Goal: Task Accomplishment & Management: Use online tool/utility

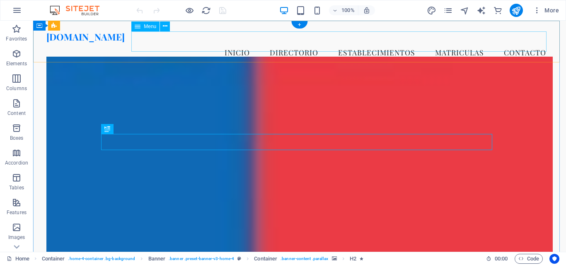
click at [314, 43] on nav "Inicio DIRECTORIO ESTABLECIMIENTOS MATRICULAS Contacto" at bounding box center [299, 52] width 506 height 21
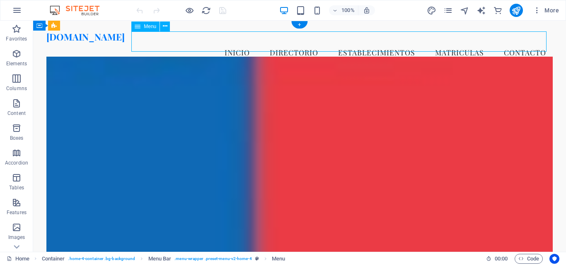
click at [314, 43] on nav "Inicio DIRECTORIO ESTABLECIMIENTOS MATRICULAS Contacto" at bounding box center [299, 52] width 506 height 21
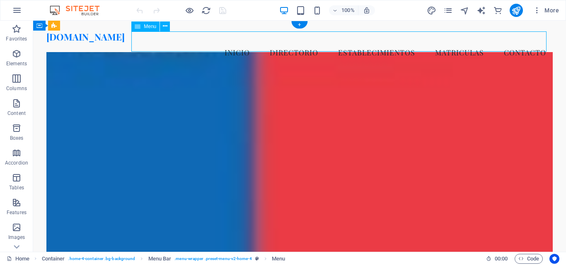
select select
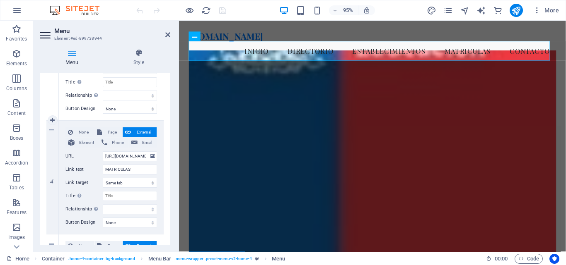
scroll to position [373, 0]
click at [127, 158] on input "https://matriculas.demstgo.cl/matriculas_gral" at bounding box center [130, 156] width 54 height 10
type input "https://matriculas.demstgo.cl/"
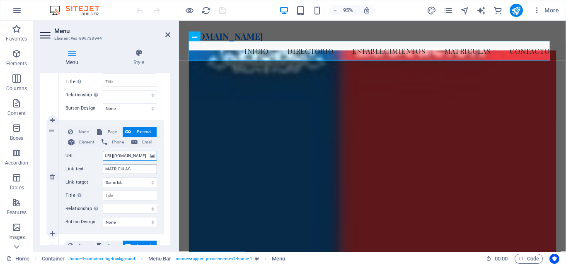
select select
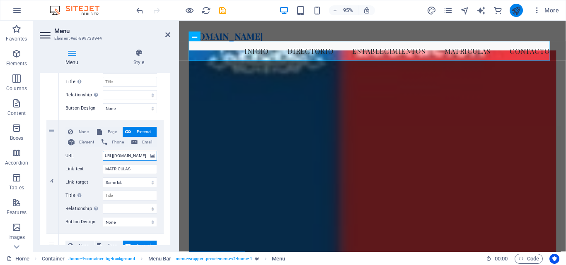
type input "https://matriculas.demstgo.cl/"
click at [512, 11] on icon "publish" at bounding box center [516, 11] width 10 height 10
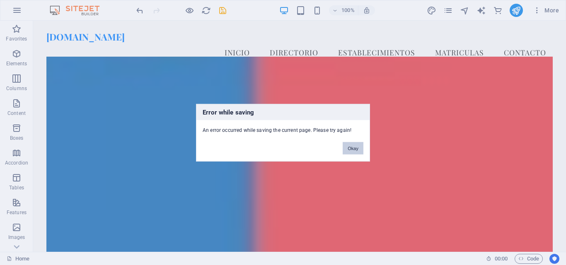
click at [356, 148] on button "Okay" at bounding box center [352, 148] width 21 height 12
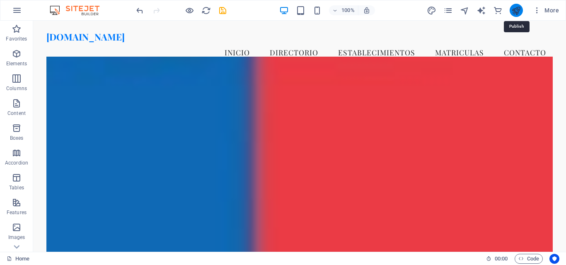
click at [513, 10] on icon "publish" at bounding box center [516, 11] width 10 height 10
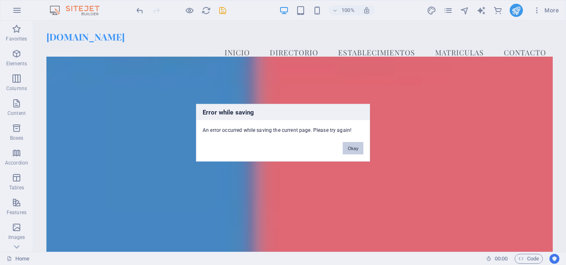
click at [358, 149] on button "Okay" at bounding box center [352, 148] width 21 height 12
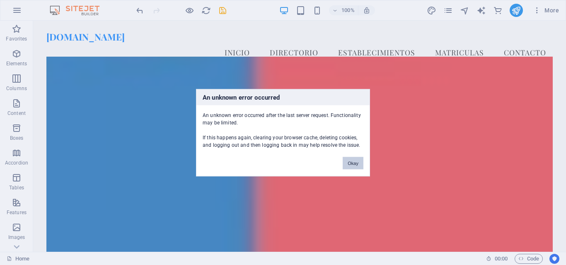
click at [345, 163] on button "Okay" at bounding box center [352, 163] width 21 height 12
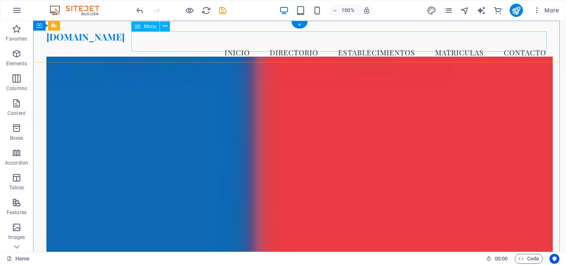
click at [263, 42] on nav "Inicio DIRECTORIO ESTABLECIMIENTOS MATRICULAS Contacto" at bounding box center [299, 52] width 506 height 21
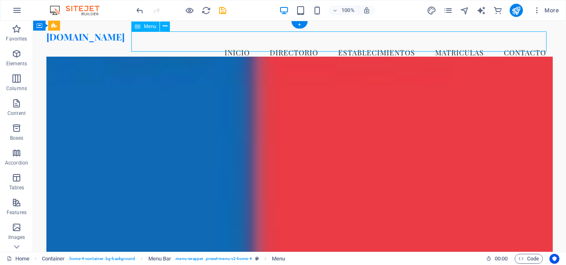
click at [263, 42] on nav "Inicio DIRECTORIO ESTABLECIMIENTOS MATRICULAS Contacto" at bounding box center [299, 52] width 506 height 21
select select
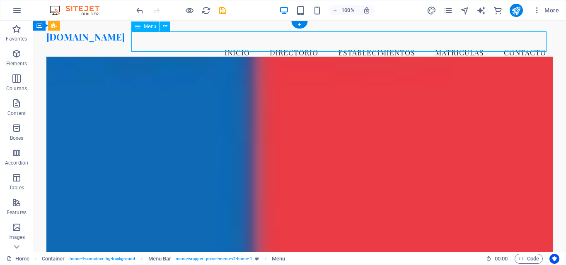
select select
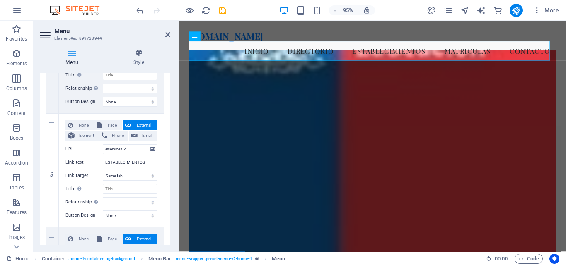
scroll to position [331, 0]
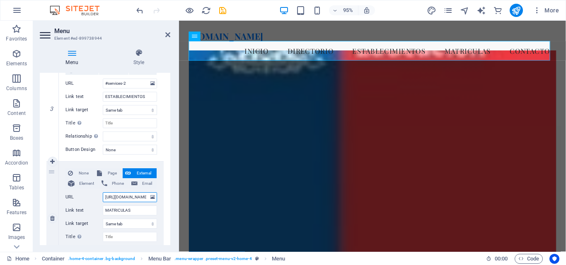
click at [125, 194] on input "https://matriculas.demstgo.cl/" at bounding box center [130, 198] width 54 height 10
click at [221, 10] on icon "save" at bounding box center [223, 11] width 10 height 10
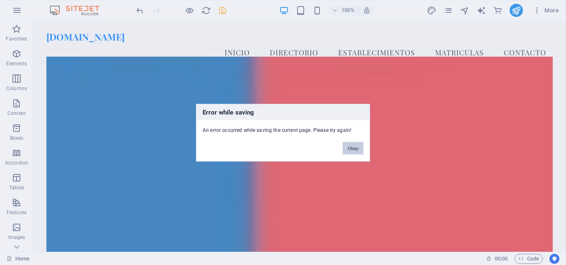
click at [349, 149] on button "Okay" at bounding box center [352, 148] width 21 height 12
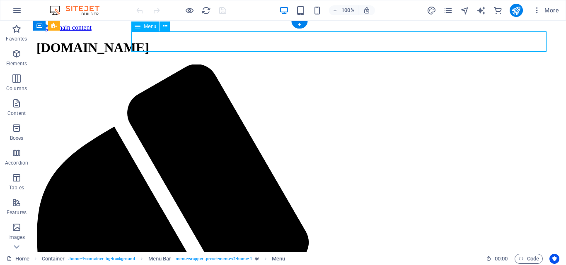
select select
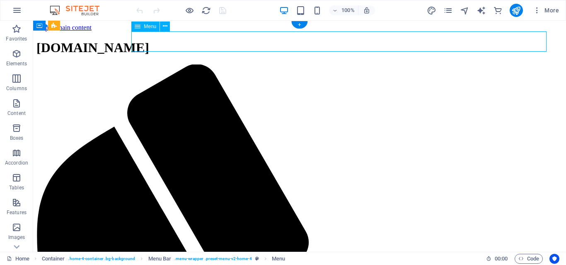
select select
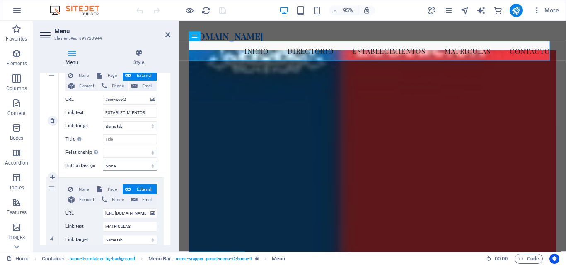
scroll to position [373, 0]
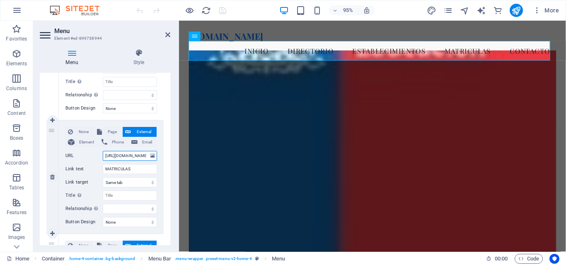
click at [142, 158] on input "https://matriculas.demstgo.cl/matriculas_gral" at bounding box center [130, 156] width 54 height 10
type input "https://matriculas.demstgo.cl/"
select select
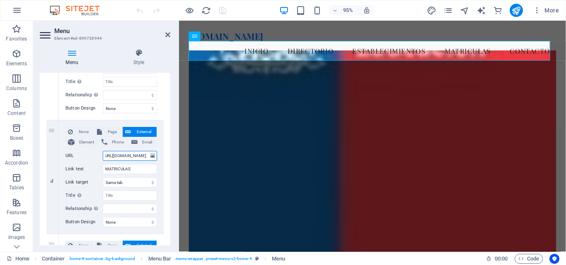
select select
type input "https://matriculas.demstgo.cl/"
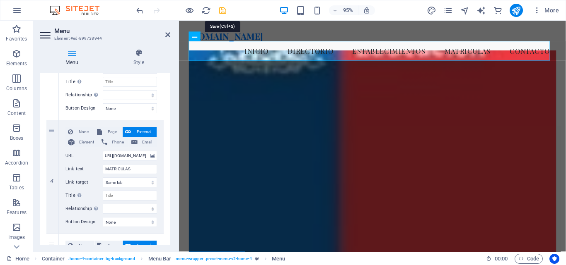
click at [224, 10] on icon "save" at bounding box center [223, 11] width 10 height 10
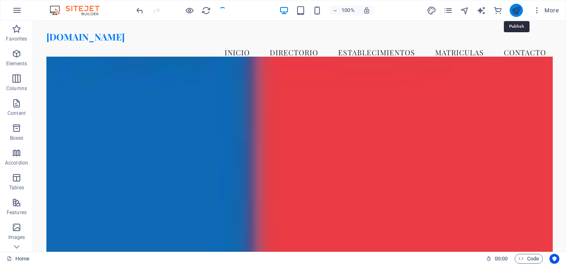
drag, startPoint x: 514, startPoint y: 11, endPoint x: 449, endPoint y: 25, distance: 66.9
click at [514, 11] on icon "publish" at bounding box center [516, 11] width 10 height 10
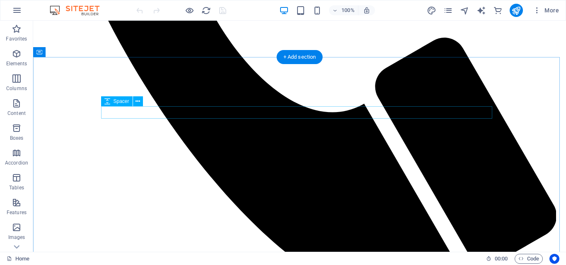
scroll to position [497, 0]
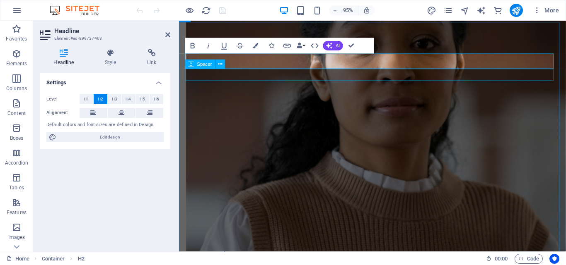
scroll to position [518, 0]
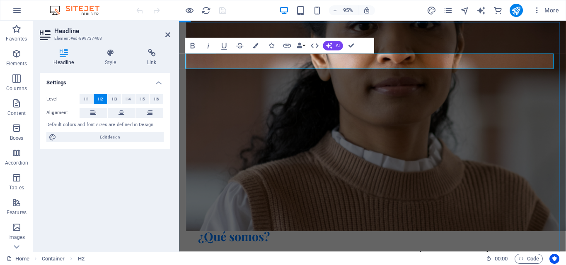
drag, startPoint x: 441, startPoint y: 60, endPoint x: 380, endPoint y: 63, distance: 61.3
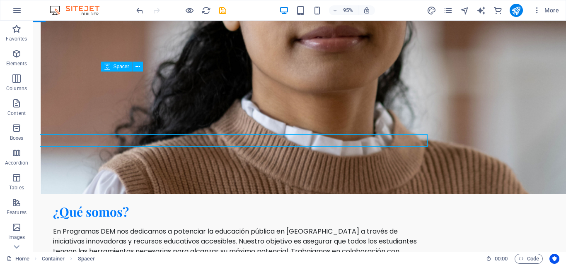
scroll to position [497, 0]
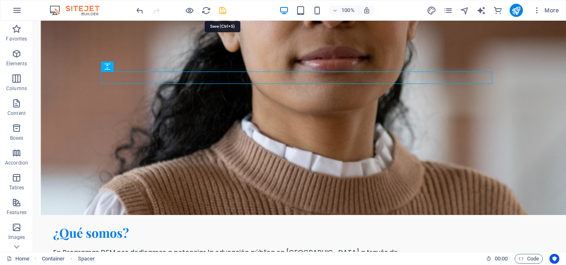
click at [219, 10] on icon "save" at bounding box center [223, 11] width 10 height 10
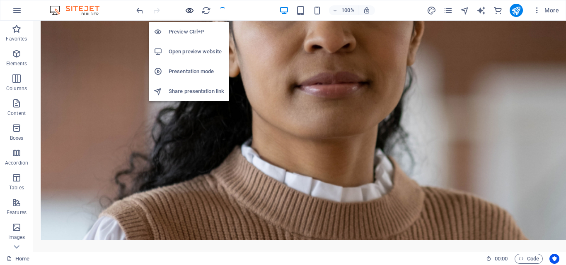
click at [193, 10] on icon "button" at bounding box center [190, 11] width 10 height 10
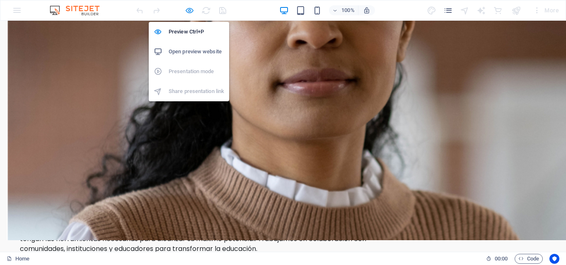
click at [189, 9] on icon "button" at bounding box center [190, 11] width 10 height 10
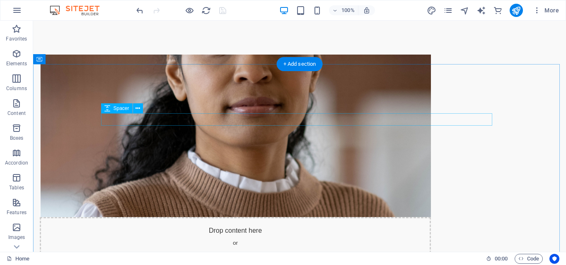
scroll to position [455, 0]
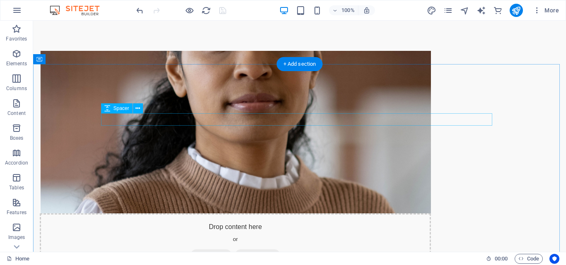
click at [137, 108] on icon at bounding box center [137, 108] width 5 height 9
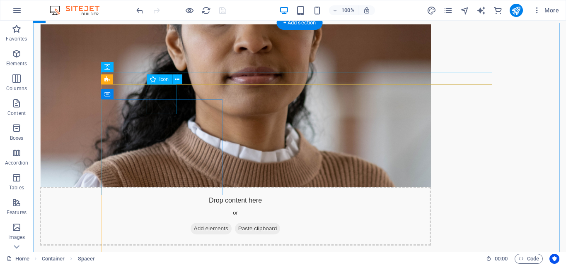
scroll to position [496, 0]
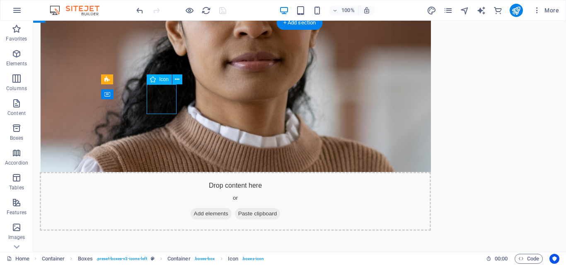
select select "xMidYMid"
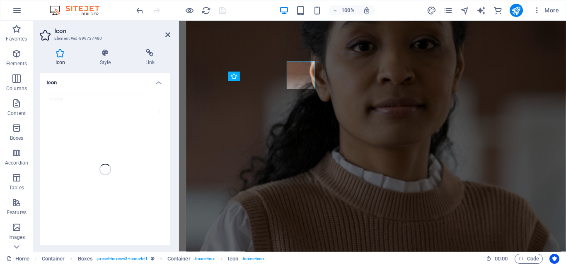
scroll to position [518, 0]
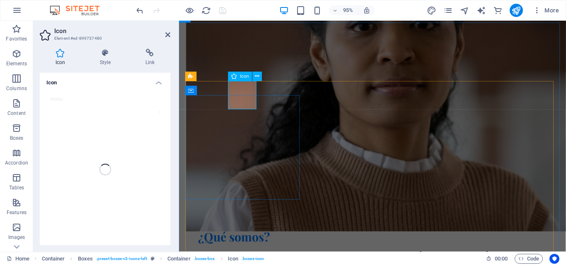
click at [255, 76] on icon at bounding box center [257, 76] width 4 height 8
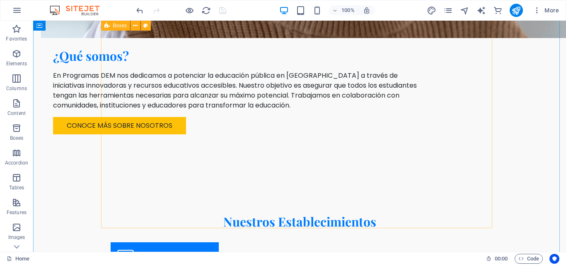
scroll to position [703, 0]
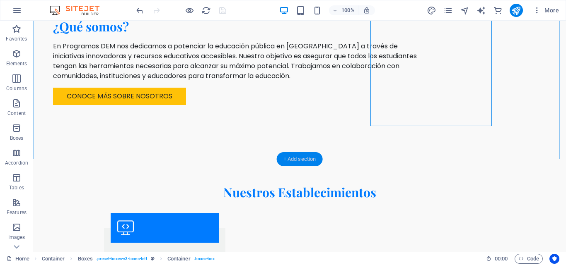
click at [303, 160] on div "+ Add section" at bounding box center [300, 159] width 46 height 14
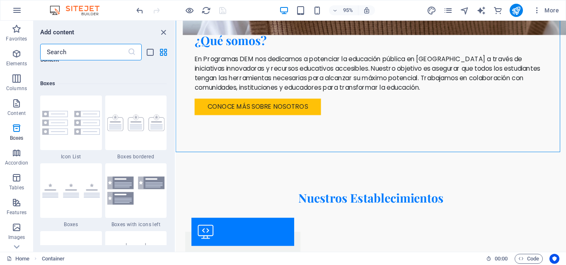
scroll to position [2277, 0]
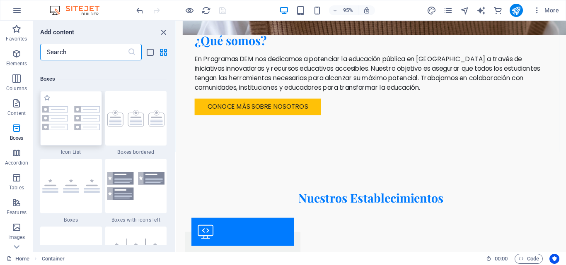
click at [63, 116] on img at bounding box center [71, 118] width 58 height 24
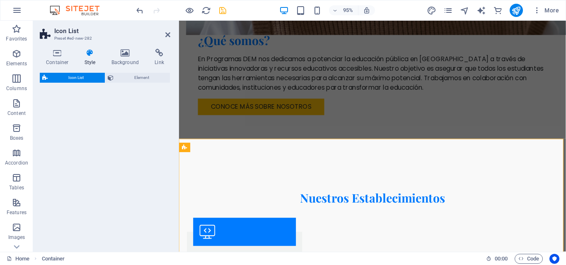
select select "rem"
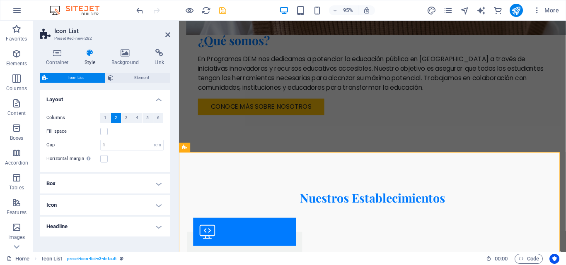
scroll to position [739, 0]
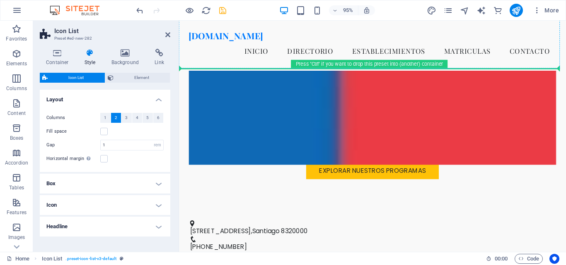
scroll to position [188, 0]
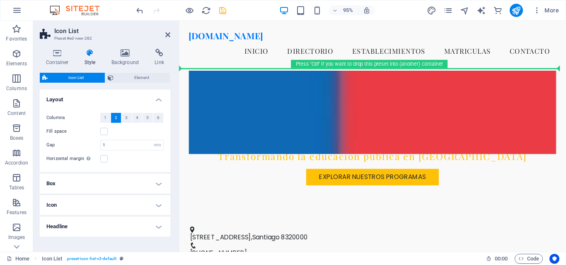
drag, startPoint x: 384, startPoint y: 168, endPoint x: 219, endPoint y: 92, distance: 181.4
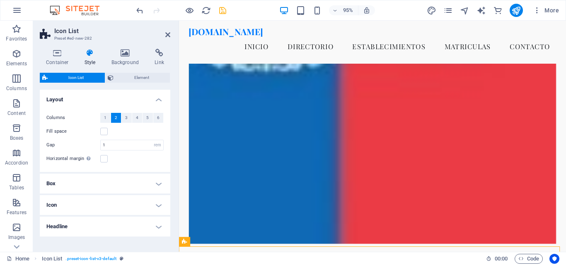
scroll to position [0, 0]
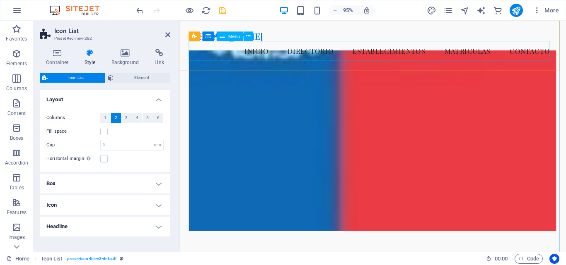
click at [372, 53] on nav "Inicio DIRECTORIO ESTABLECIMIENTOS MATRICULAS Contacto" at bounding box center [382, 52] width 387 height 21
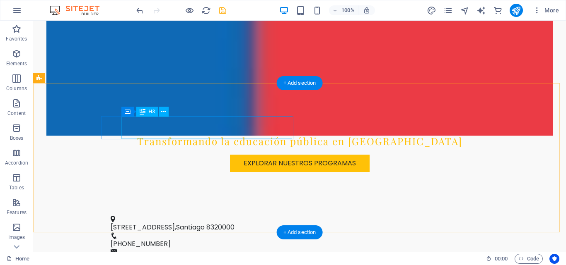
scroll to position [207, 0]
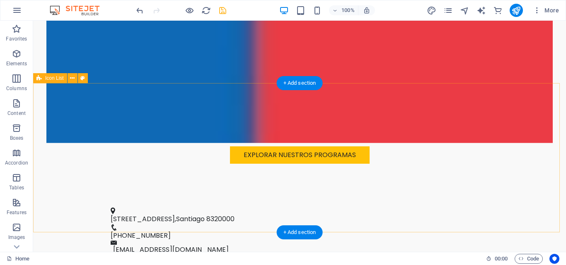
click at [297, 84] on div "+ Add section" at bounding box center [300, 83] width 46 height 14
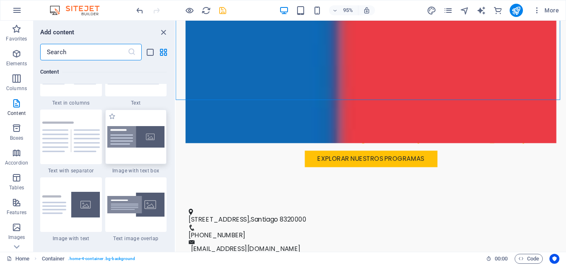
scroll to position [1490, 0]
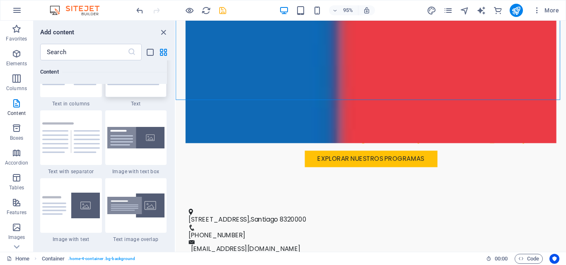
click at [132, 92] on div at bounding box center [136, 70] width 62 height 55
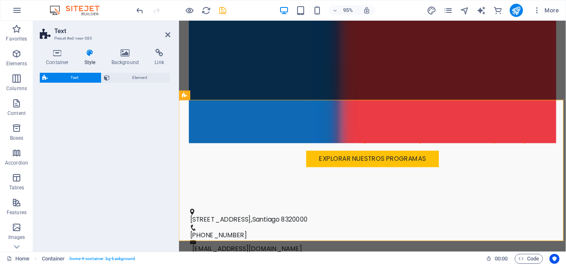
select select "preset-text-v2-default"
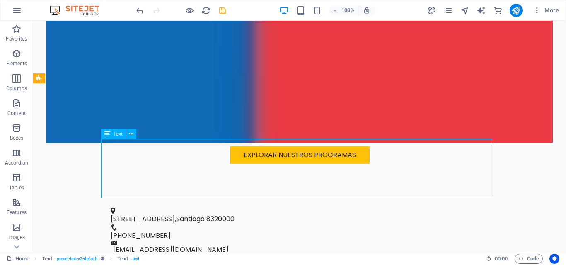
click at [132, 135] on icon at bounding box center [131, 134] width 5 height 9
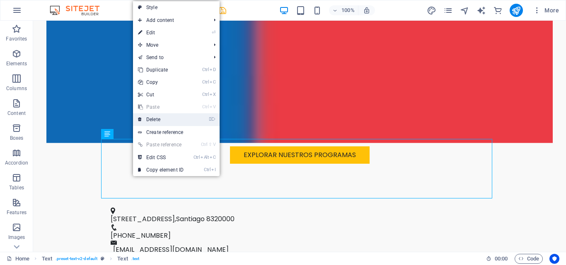
click at [154, 120] on link "⌦ Delete" at bounding box center [160, 119] width 55 height 12
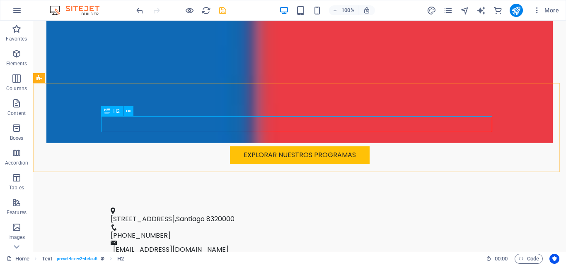
click at [109, 111] on icon at bounding box center [107, 111] width 6 height 10
click at [106, 111] on icon at bounding box center [107, 111] width 6 height 10
click at [129, 112] on icon at bounding box center [128, 111] width 5 height 9
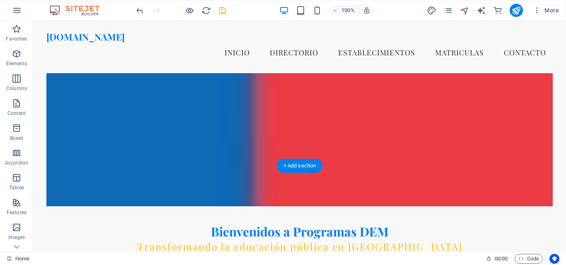
scroll to position [0, 0]
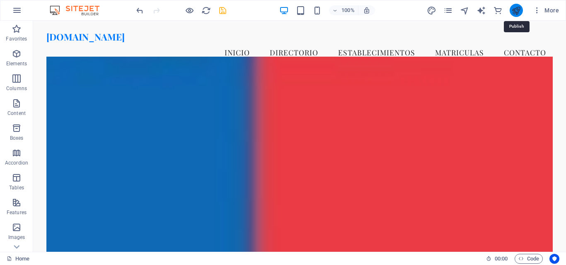
click at [520, 12] on icon "publish" at bounding box center [516, 11] width 10 height 10
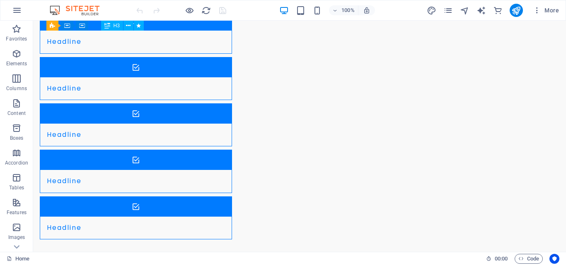
scroll to position [745, 0]
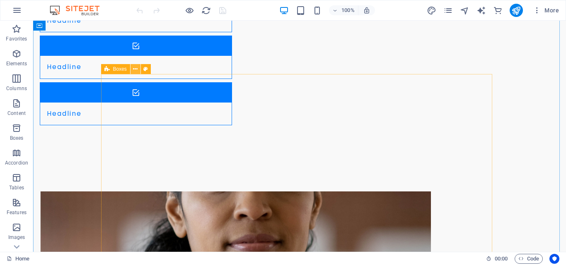
click at [134, 68] on icon at bounding box center [135, 69] width 5 height 9
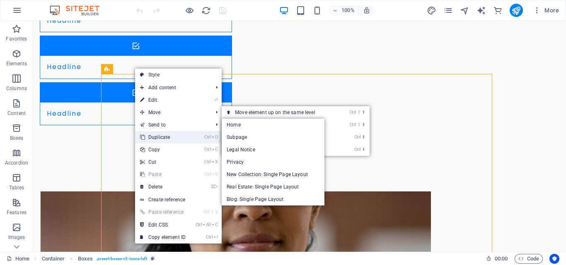
click at [165, 139] on link "Ctrl D Duplicate" at bounding box center [162, 137] width 55 height 12
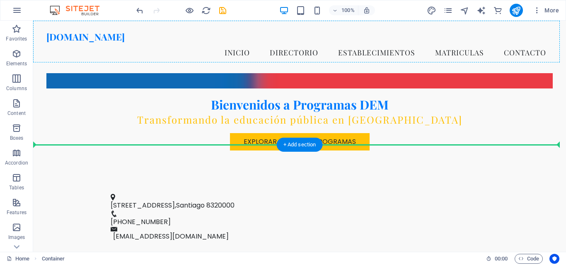
scroll to position [101, 0]
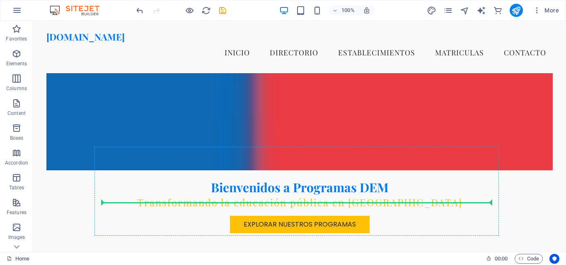
drag, startPoint x: 152, startPoint y: 195, endPoint x: 178, endPoint y: 202, distance: 26.3
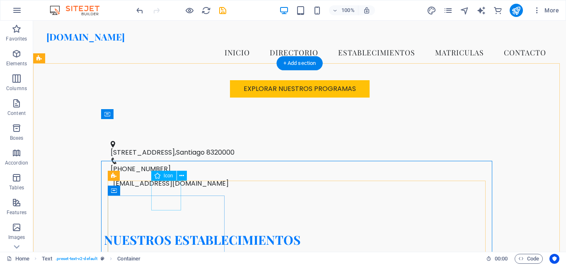
scroll to position [184, 0]
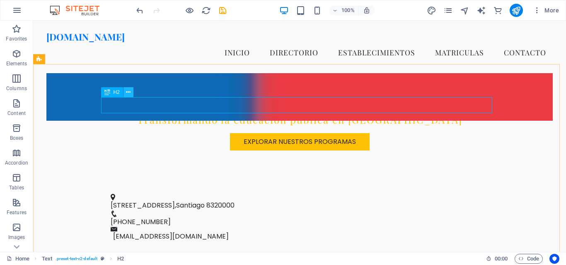
click at [130, 92] on icon at bounding box center [128, 92] width 5 height 9
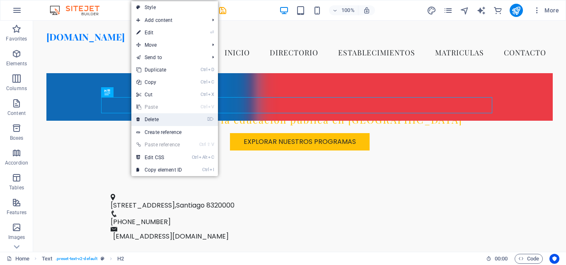
drag, startPoint x: 150, startPoint y: 118, endPoint x: 130, endPoint y: 101, distance: 26.3
click at [150, 118] on link "⌦ Delete" at bounding box center [158, 119] width 55 height 12
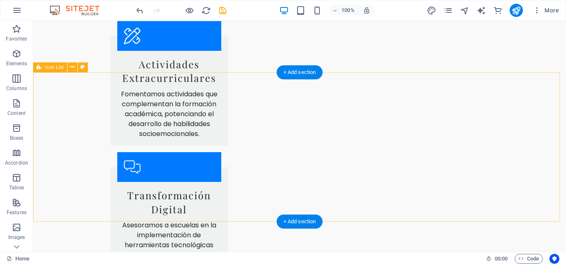
scroll to position [929, 0]
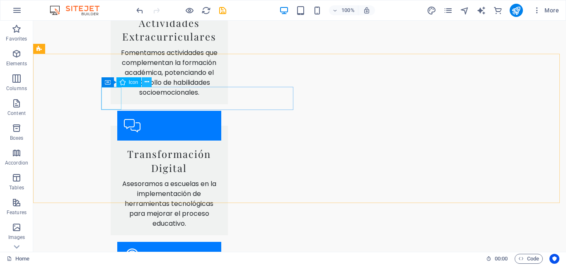
click at [145, 84] on icon at bounding box center [146, 82] width 5 height 9
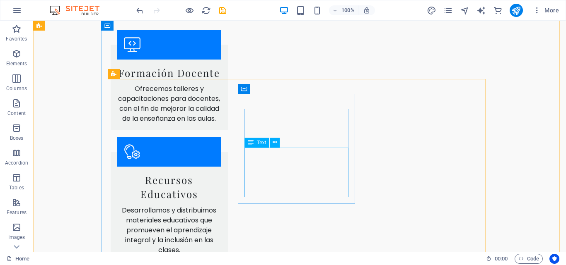
scroll to position [591, 0]
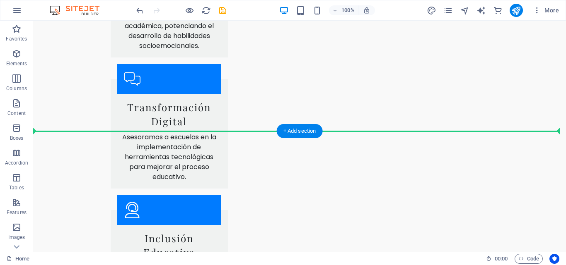
drag, startPoint x: 167, startPoint y: 94, endPoint x: 141, endPoint y: 141, distance: 53.2
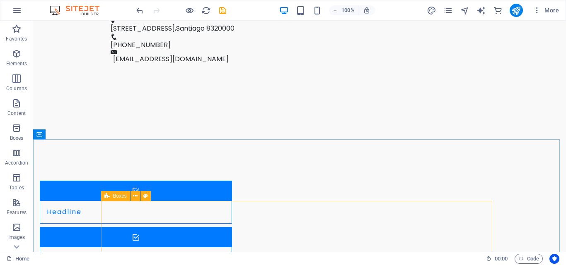
scroll to position [373, 0]
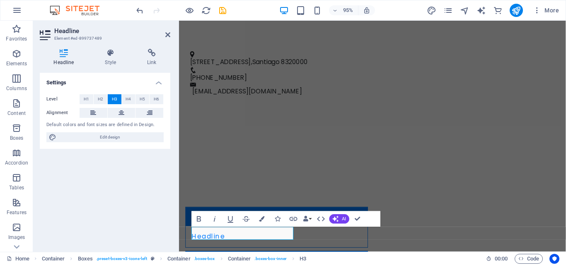
scroll to position [394, 0]
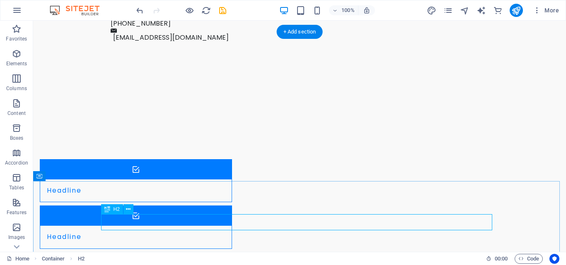
scroll to position [373, 0]
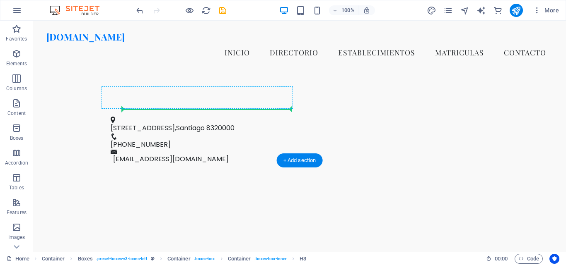
drag, startPoint x: 148, startPoint y: 246, endPoint x: 169, endPoint y: 39, distance: 208.9
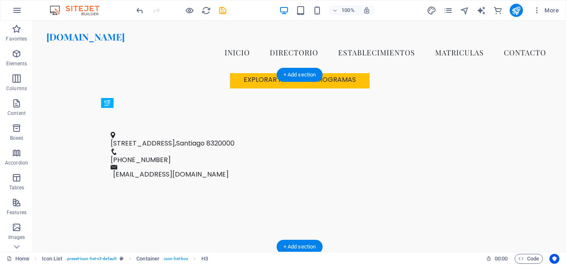
drag, startPoint x: 160, startPoint y: 142, endPoint x: 176, endPoint y: 121, distance: 25.8
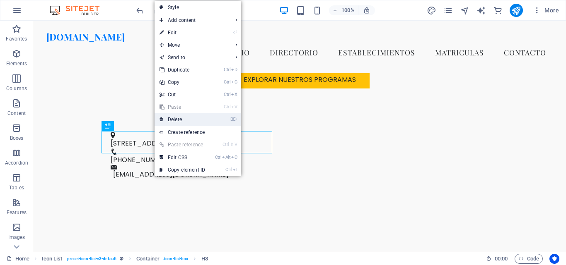
click at [176, 124] on link "⌦ Delete" at bounding box center [181, 119] width 55 height 12
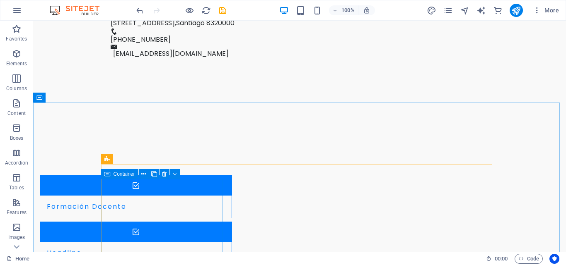
scroll to position [412, 0]
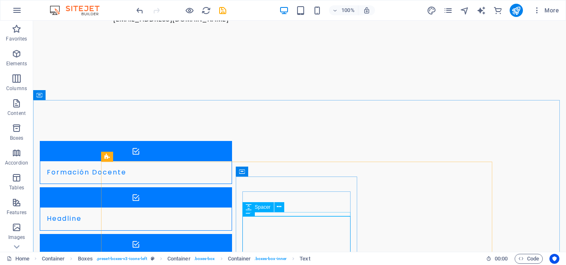
click at [286, 209] on div "Spacer" at bounding box center [265, 207] width 47 height 10
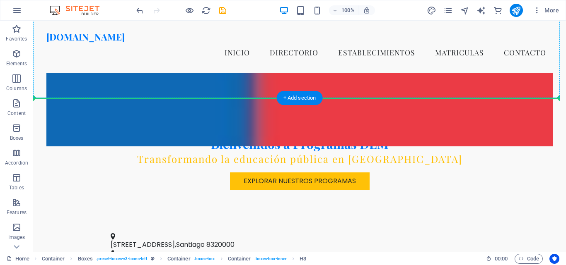
scroll to position [150, 0]
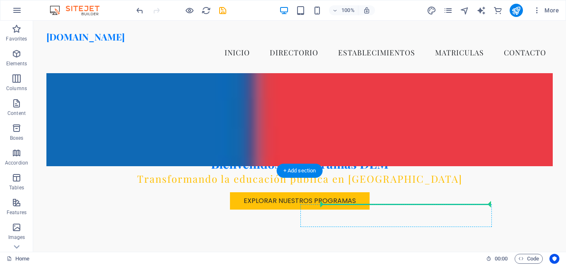
drag, startPoint x: 292, startPoint y: 209, endPoint x: 370, endPoint y: 216, distance: 77.7
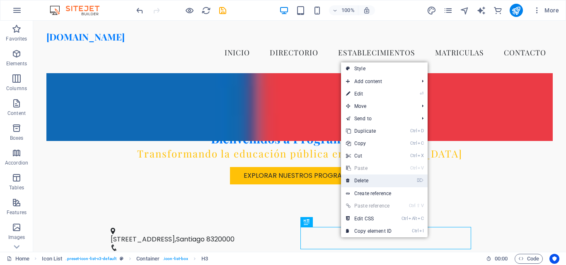
click at [356, 179] on link "⌦ Delete" at bounding box center [368, 181] width 55 height 12
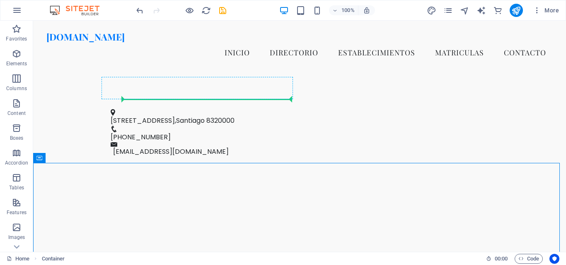
scroll to position [287, 0]
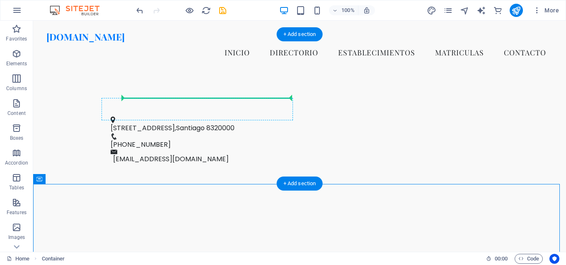
drag, startPoint x: 389, startPoint y: 218, endPoint x: 223, endPoint y: 99, distance: 204.5
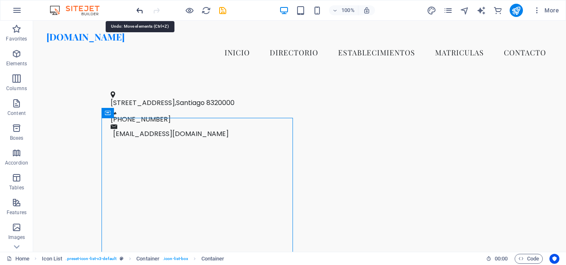
click at [144, 14] on icon "undo" at bounding box center [140, 11] width 10 height 10
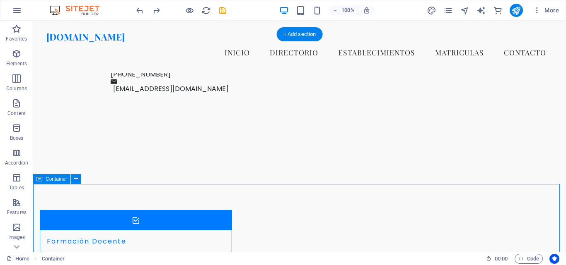
scroll to position [412, 0]
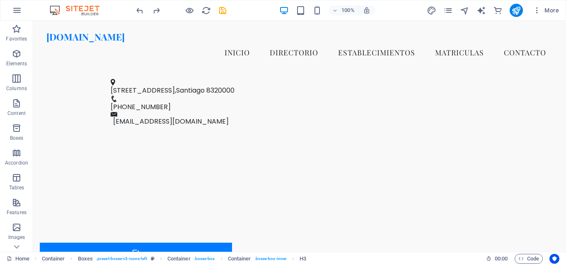
scroll to position [296, 0]
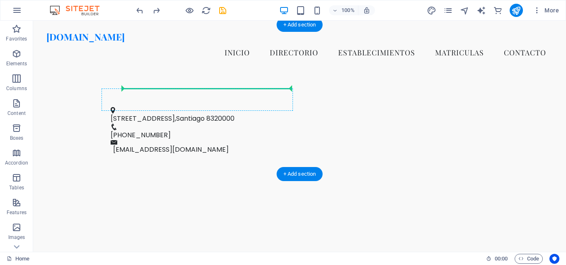
drag, startPoint x: 404, startPoint y: 207, endPoint x: 210, endPoint y: 93, distance: 225.1
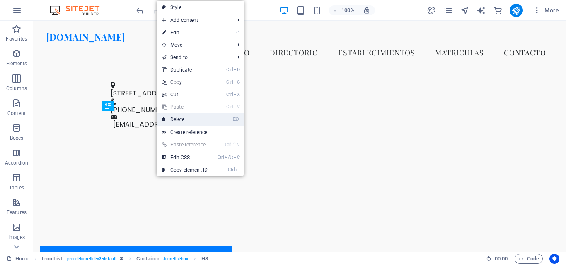
click at [181, 120] on link "⌦ Delete" at bounding box center [184, 119] width 55 height 12
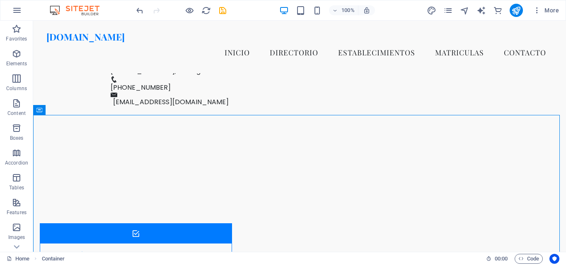
scroll to position [288, 0]
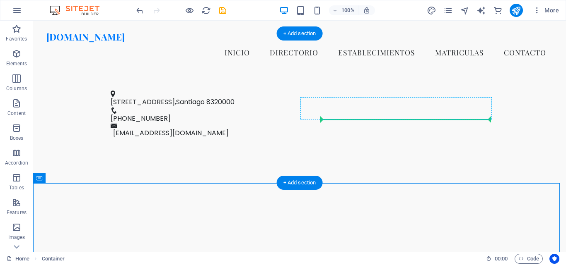
drag, startPoint x: 169, startPoint y: 189, endPoint x: 358, endPoint y: 115, distance: 203.0
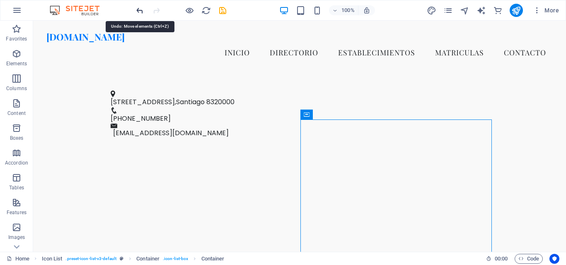
click at [141, 12] on icon "undo" at bounding box center [140, 11] width 10 height 10
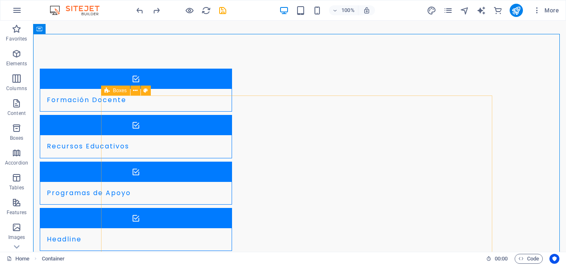
scroll to position [495, 0]
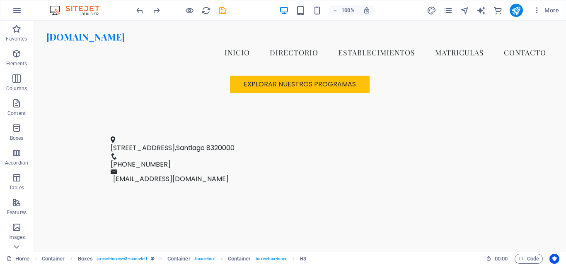
scroll to position [266, 0]
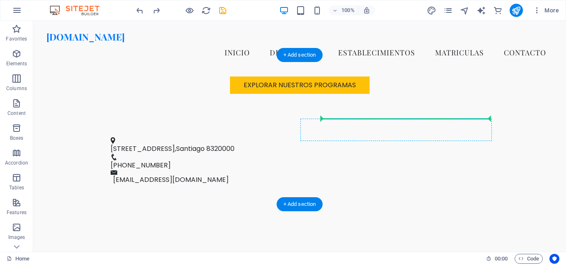
drag, startPoint x: 180, startPoint y: 239, endPoint x: 361, endPoint y: 125, distance: 214.2
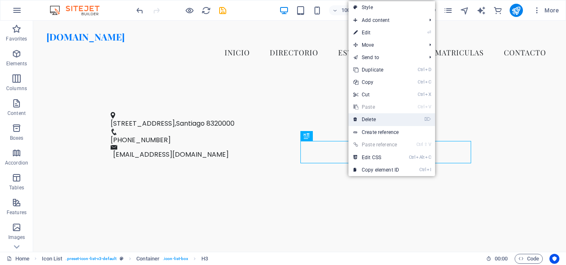
click at [366, 123] on link "⌦ Delete" at bounding box center [375, 119] width 55 height 12
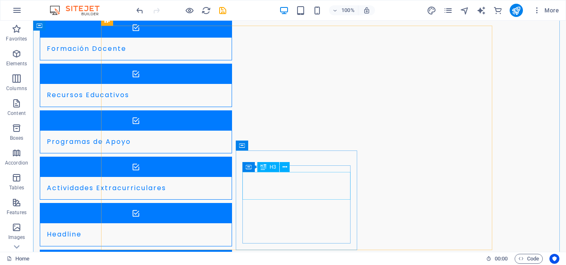
scroll to position [556, 0]
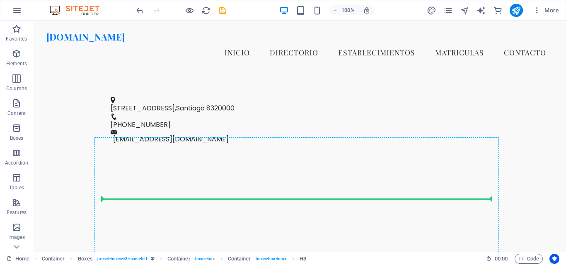
scroll to position [214, 0]
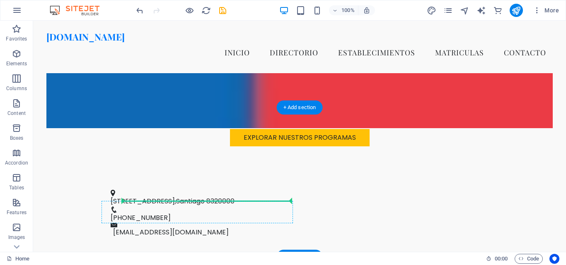
drag, startPoint x: 311, startPoint y: 182, endPoint x: 202, endPoint y: 206, distance: 111.5
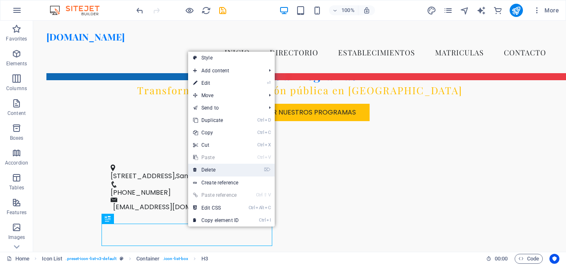
click at [214, 169] on link "⌦ Delete" at bounding box center [215, 170] width 55 height 12
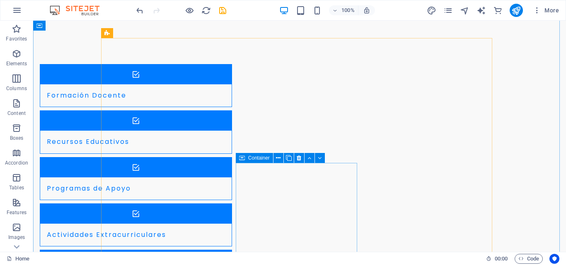
scroll to position [545, 0]
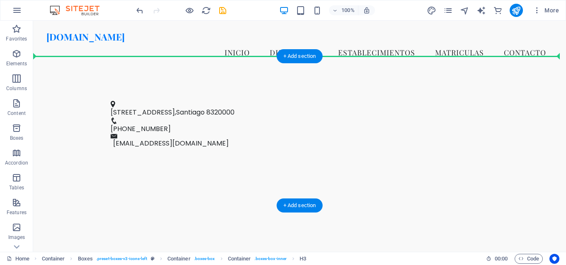
scroll to position [265, 0]
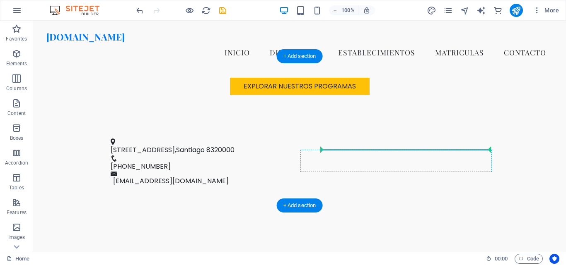
drag, startPoint x: 426, startPoint y: 182, endPoint x: 393, endPoint y: 155, distance: 42.0
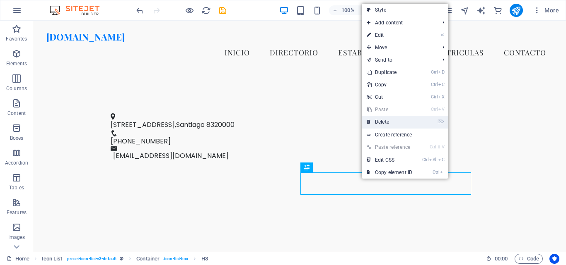
click at [387, 121] on link "⌦ Delete" at bounding box center [388, 122] width 55 height 12
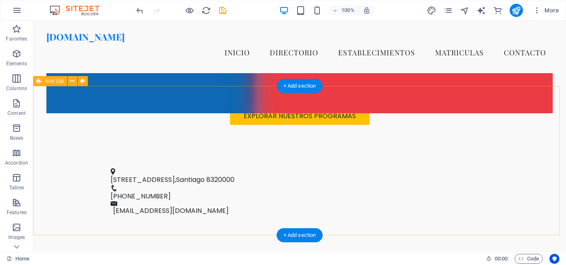
scroll to position [224, 0]
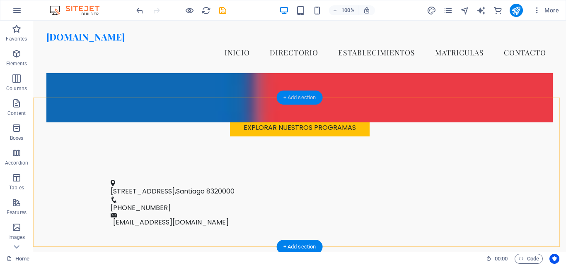
click at [303, 95] on div "+ Add section" at bounding box center [300, 98] width 46 height 14
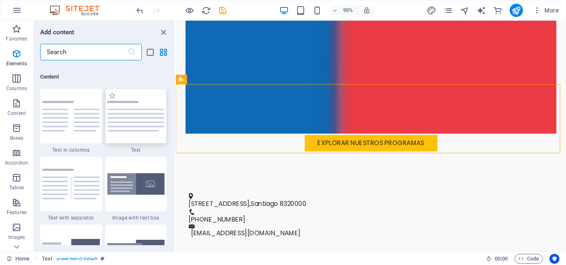
scroll to position [1449, 0]
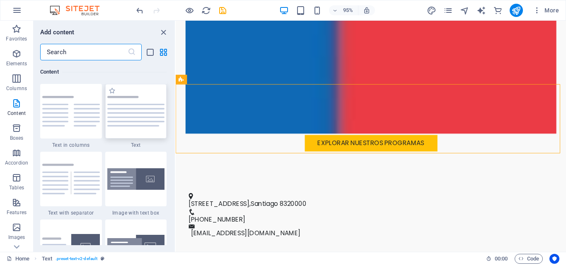
click at [151, 116] on img at bounding box center [136, 111] width 58 height 31
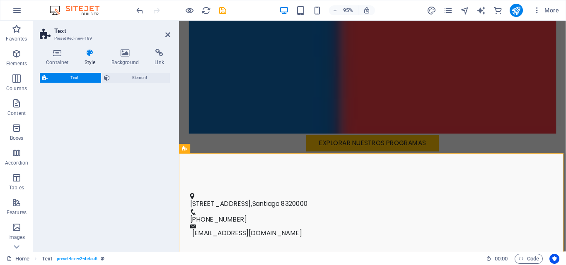
select select "preset-text-v2-default"
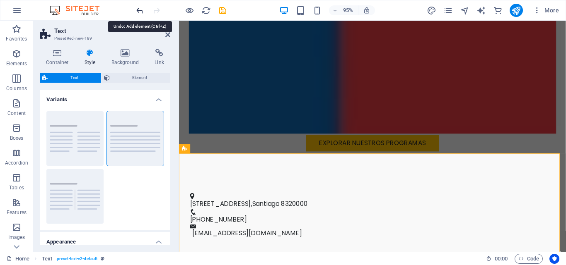
click at [135, 9] on icon "undo" at bounding box center [140, 11] width 10 height 10
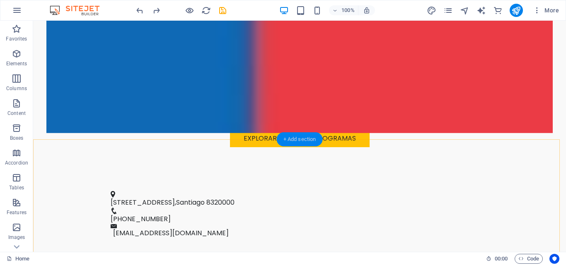
click at [295, 141] on div "+ Add section" at bounding box center [300, 139] width 46 height 14
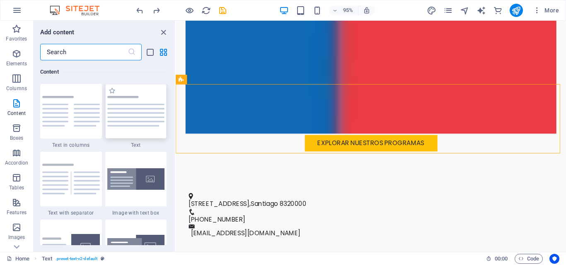
click at [141, 119] on img at bounding box center [136, 111] width 58 height 31
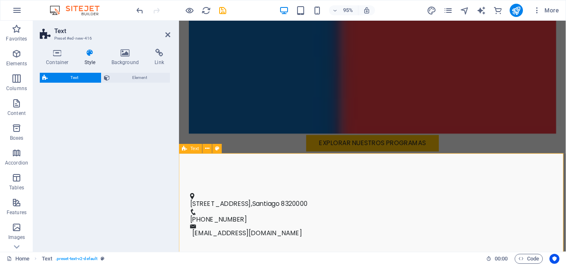
select select "preset-text-v2-default"
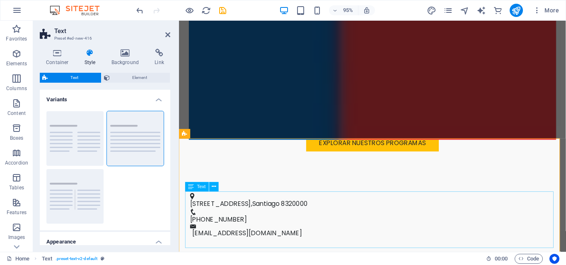
scroll to position [306, 0]
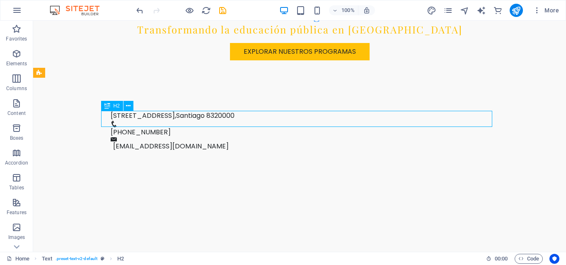
drag, startPoint x: 99, startPoint y: 121, endPoint x: 198, endPoint y: 116, distance: 99.5
drag, startPoint x: 179, startPoint y: 119, endPoint x: 112, endPoint y: 121, distance: 66.7
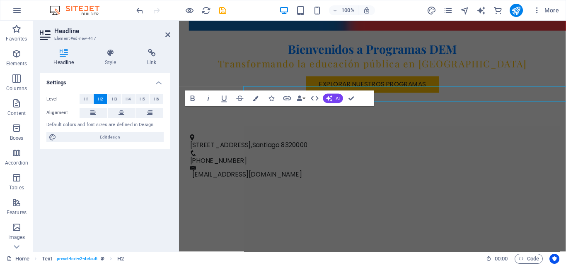
scroll to position [306, 0]
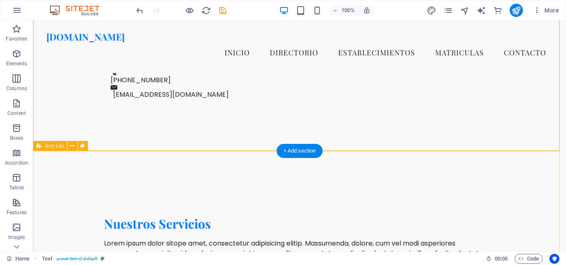
scroll to position [285, 0]
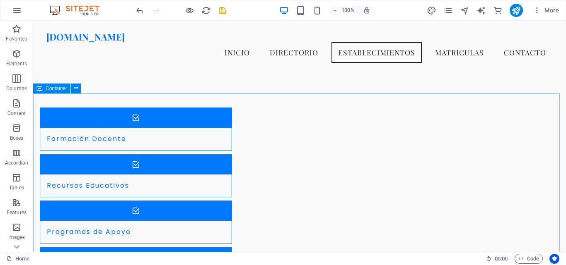
scroll to position [492, 0]
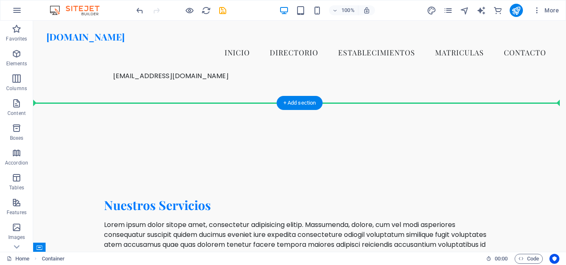
scroll to position [367, 0]
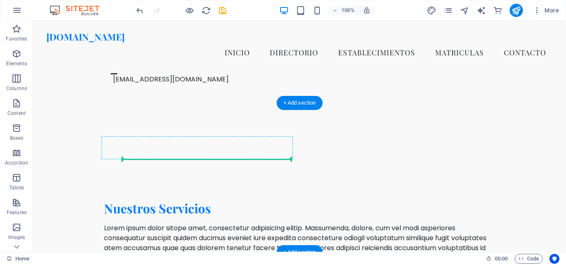
drag, startPoint x: 171, startPoint y: 212, endPoint x: 209, endPoint y: 153, distance: 71.0
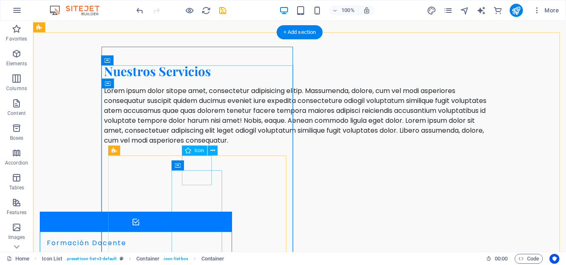
scroll to position [491, 0]
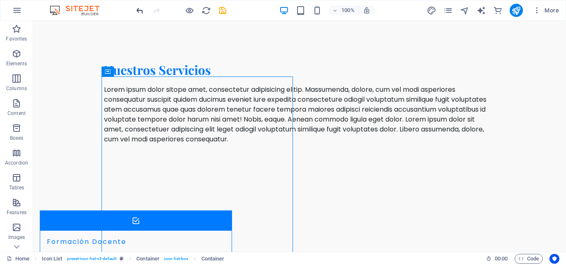
click at [144, 12] on icon "undo" at bounding box center [140, 11] width 10 height 10
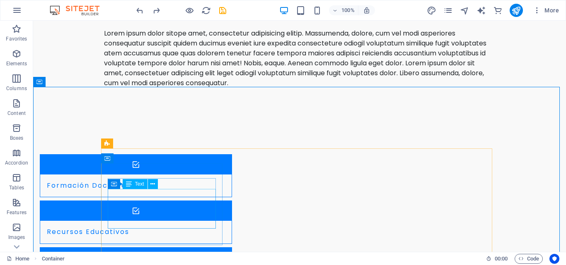
scroll to position [574, 0]
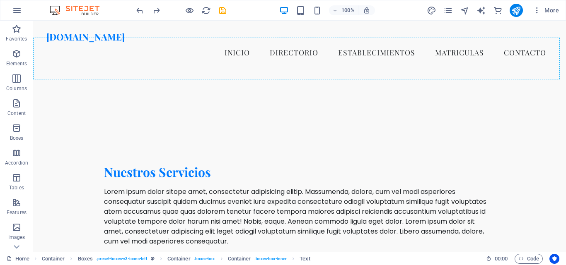
scroll to position [374, 0]
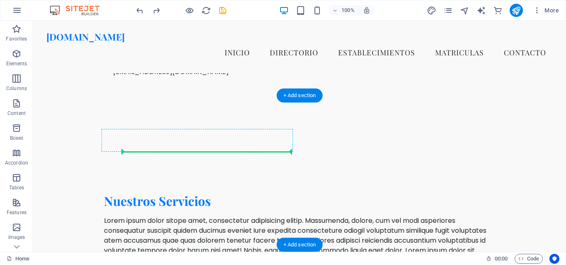
drag, startPoint x: 180, startPoint y: 214, endPoint x: 211, endPoint y: 145, distance: 74.9
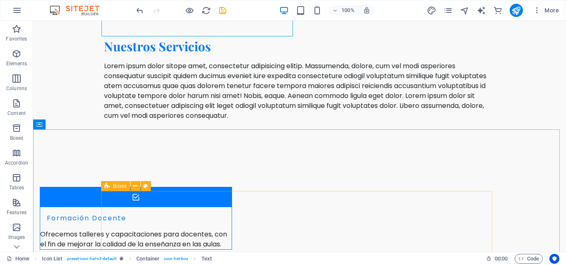
scroll to position [582, 0]
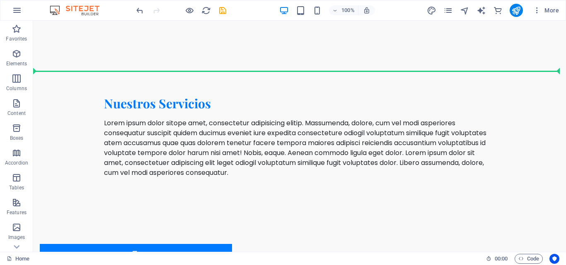
scroll to position [507, 0]
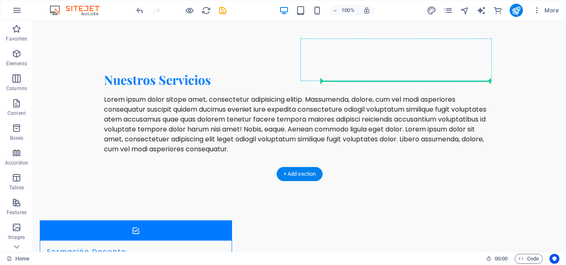
drag, startPoint x: 322, startPoint y: 226, endPoint x: 401, endPoint y: 77, distance: 168.4
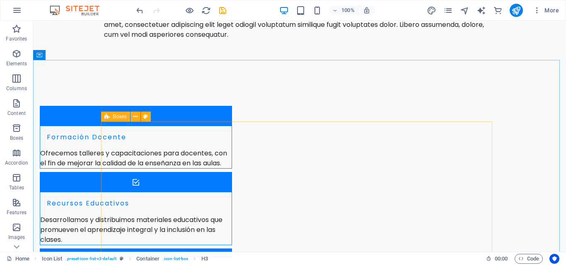
scroll to position [631, 0]
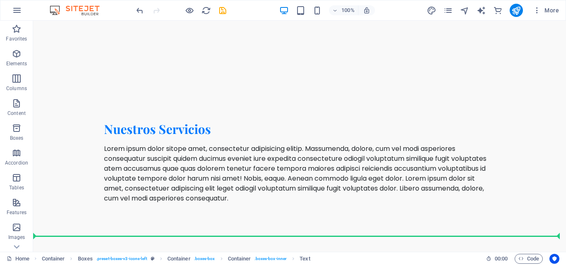
scroll to position [499, 0]
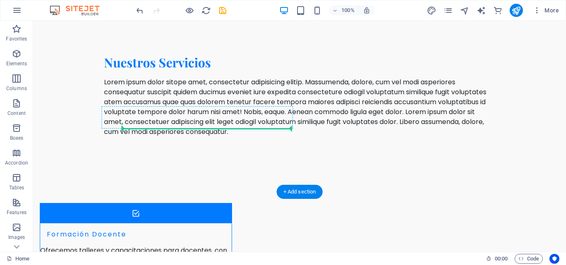
drag, startPoint x: 362, startPoint y: 173, endPoint x: 232, endPoint y: 125, distance: 138.6
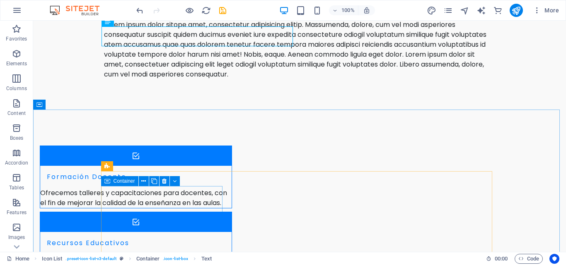
scroll to position [664, 0]
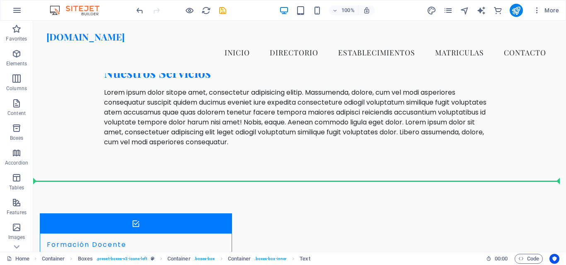
scroll to position [479, 0]
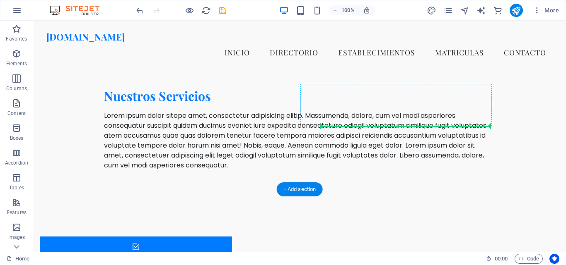
drag, startPoint x: 190, startPoint y: 230, endPoint x: 367, endPoint y: 119, distance: 209.6
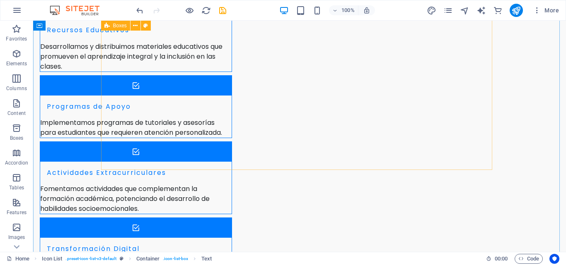
scroll to position [645, 0]
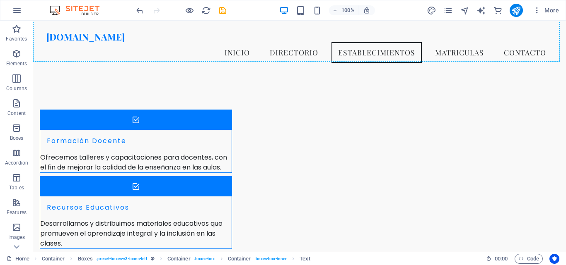
scroll to position [557, 0]
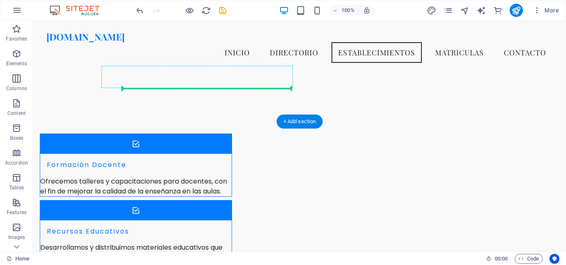
drag, startPoint x: 289, startPoint y: 225, endPoint x: 231, endPoint y: 84, distance: 152.3
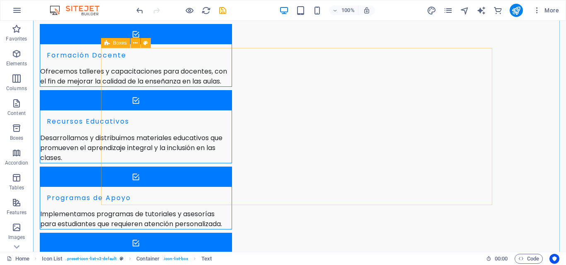
scroll to position [765, 0]
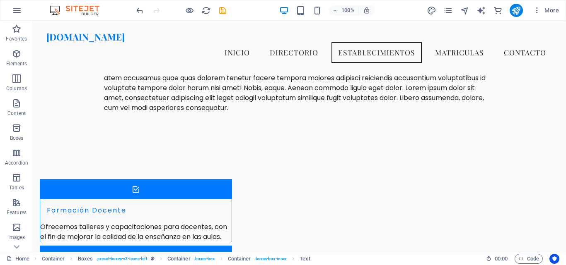
scroll to position [534, 0]
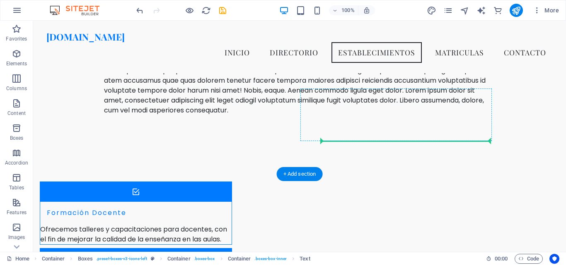
drag, startPoint x: 420, startPoint y: 179, endPoint x: 367, endPoint y: 124, distance: 76.1
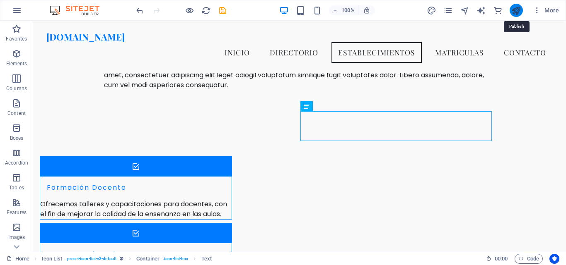
click at [511, 11] on icon "publish" at bounding box center [516, 11] width 10 height 10
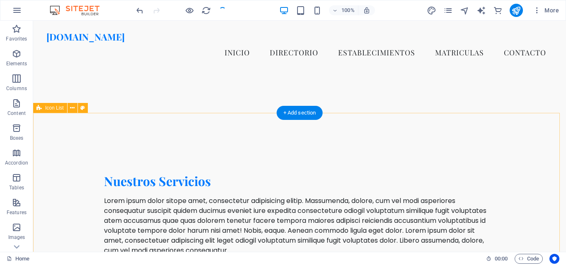
scroll to position [286, 0]
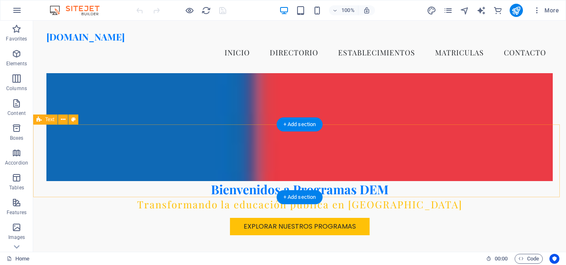
scroll to position [124, 0]
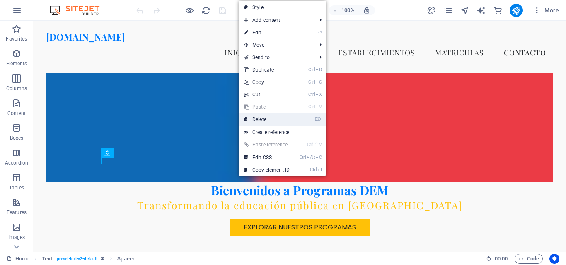
click at [262, 121] on link "⌦ Delete" at bounding box center [266, 119] width 55 height 12
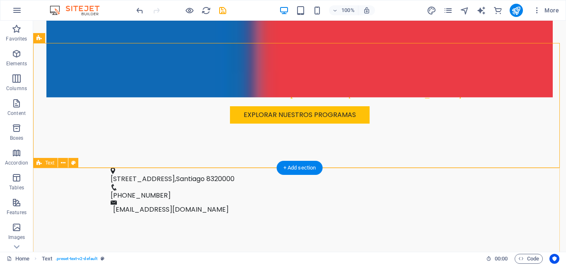
scroll to position [207, 0]
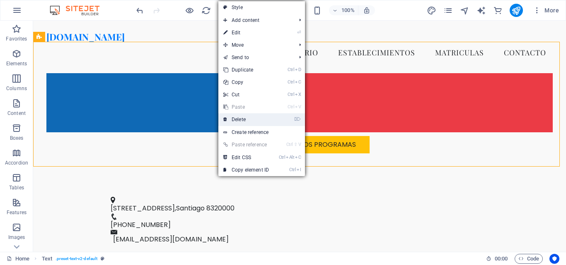
click at [231, 121] on link "⌦ Delete" at bounding box center [245, 119] width 55 height 12
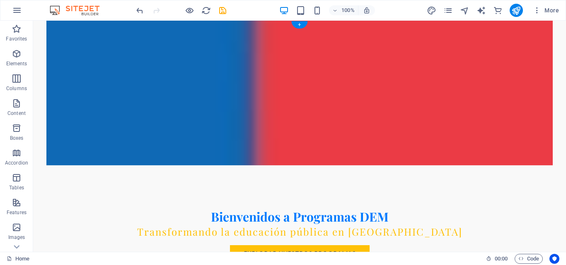
scroll to position [0, 0]
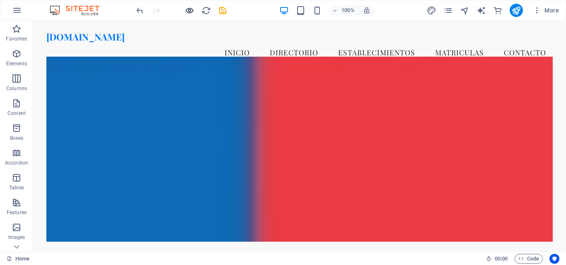
click at [192, 8] on icon "button" at bounding box center [190, 11] width 10 height 10
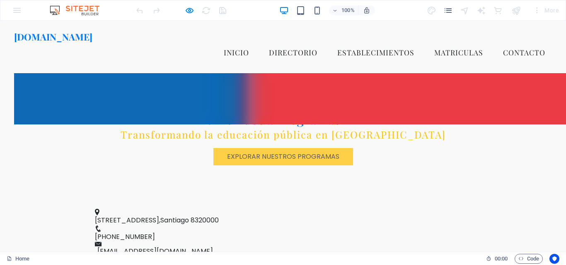
scroll to position [41, 0]
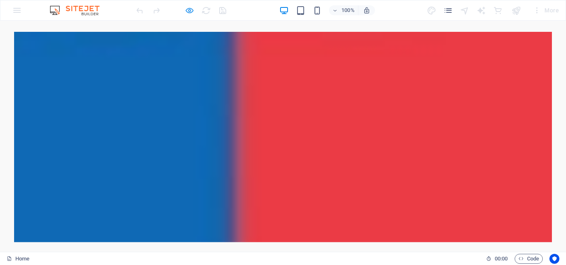
click at [185, 11] on icon "button" at bounding box center [190, 11] width 10 height 10
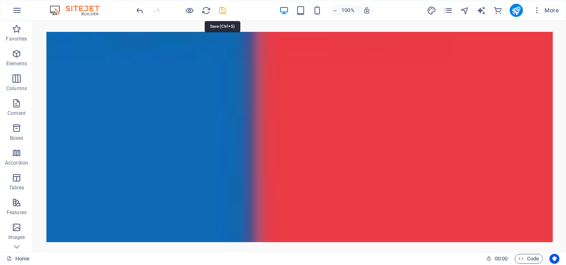
drag, startPoint x: 219, startPoint y: 13, endPoint x: 185, endPoint y: 29, distance: 37.0
click at [219, 13] on icon "save" at bounding box center [223, 11] width 10 height 10
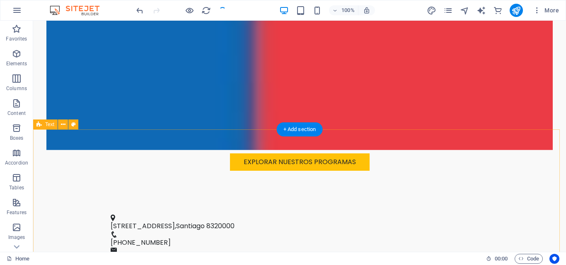
scroll to position [207, 0]
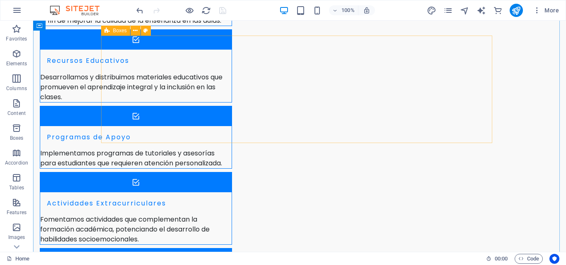
scroll to position [704, 0]
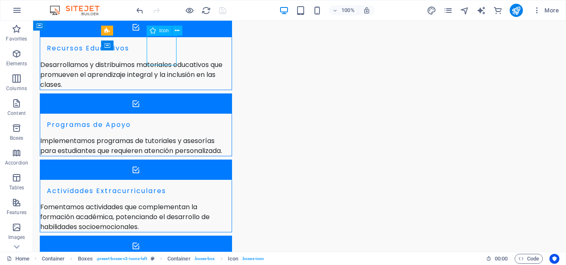
click at [175, 34] on icon at bounding box center [177, 30] width 5 height 9
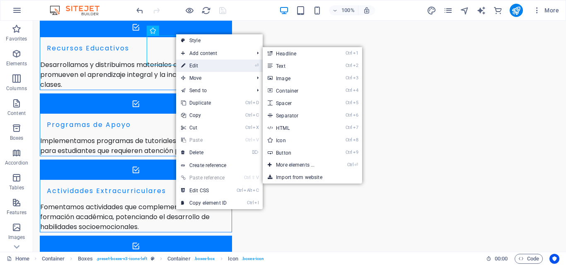
click at [188, 65] on link "⏎ Edit" at bounding box center [203, 66] width 55 height 12
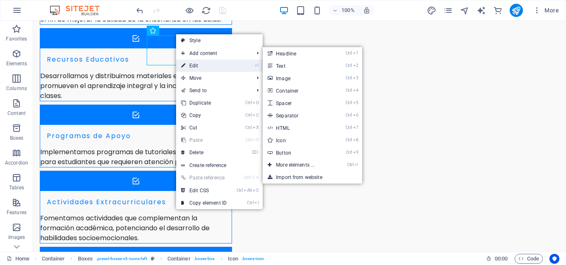
select select "xMidYMid"
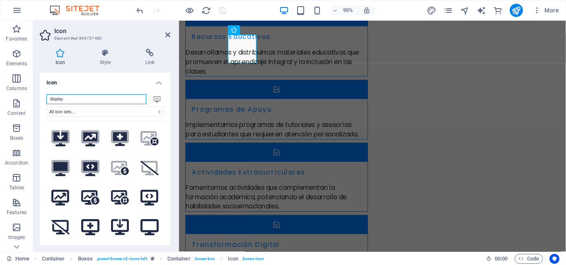
scroll to position [0, 0]
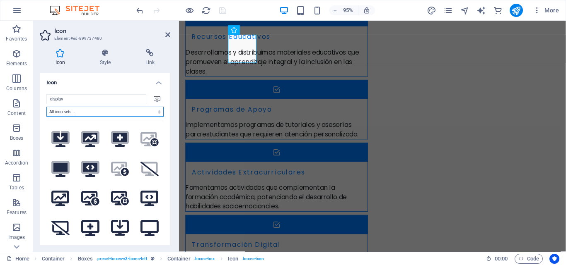
click at [157, 113] on select "All icon sets... IcoFont Ionicons FontAwesome Brands FontAwesome Duotone FontAw…" at bounding box center [104, 112] width 117 height 10
click at [158, 113] on select "All icon sets... IcoFont Ionicons FontAwesome Brands FontAwesome Duotone FontAw…" at bounding box center [104, 112] width 117 height 10
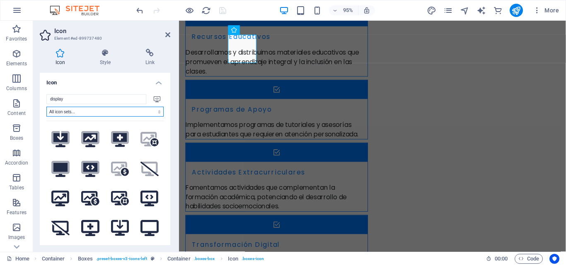
click at [46, 107] on select "All icon sets... IcoFont Ionicons FontAwesome Brands FontAwesome Duotone FontAw…" at bounding box center [104, 112] width 117 height 10
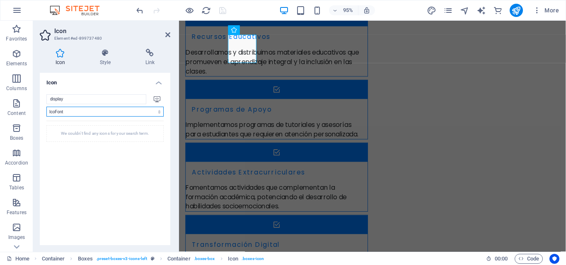
click at [145, 113] on select "All icon sets... IcoFont Ionicons FontAwesome Brands FontAwesome Duotone FontAw…" at bounding box center [104, 112] width 117 height 10
click at [46, 107] on select "All icon sets... IcoFont Ionicons FontAwesome Brands FontAwesome Duotone FontAw…" at bounding box center [104, 112] width 117 height 10
click at [120, 135] on div "We couldn't find any icons for your search term." at bounding box center [104, 133] width 117 height 17
click at [159, 113] on select "All icon sets... IcoFont Ionicons FontAwesome Brands FontAwesome Duotone FontAw…" at bounding box center [104, 112] width 117 height 10
click at [46, 107] on select "All icon sets... IcoFont Ionicons FontAwesome Brands FontAwesome Duotone FontAw…" at bounding box center [104, 112] width 117 height 10
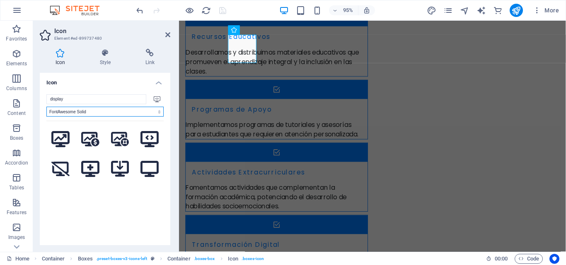
click at [156, 112] on select "All icon sets... IcoFont Ionicons FontAwesome Brands FontAwesome Duotone FontAw…" at bounding box center [104, 112] width 117 height 10
select select "font-awesome-thin"
click at [46, 107] on select "All icon sets... IcoFont Ionicons FontAwesome Brands FontAwesome Duotone FontAw…" at bounding box center [104, 112] width 117 height 10
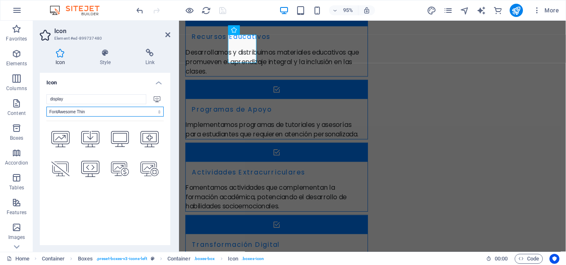
click at [157, 112] on select "All icon sets... IcoFont Ionicons FontAwesome Brands FontAwesome Duotone FontAw…" at bounding box center [104, 112] width 117 height 10
select select
click at [46, 107] on select "All icon sets... IcoFont Ionicons FontAwesome Brands FontAwesome Duotone FontAw…" at bounding box center [104, 112] width 117 height 10
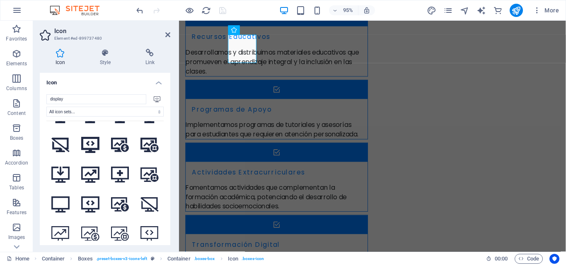
scroll to position [331, 0]
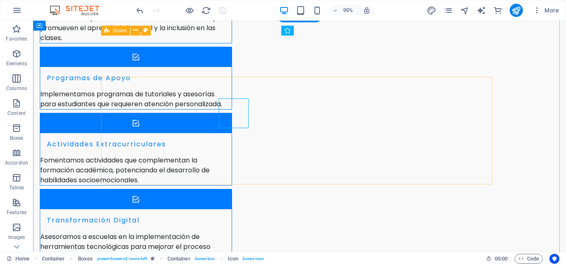
scroll to position [704, 0]
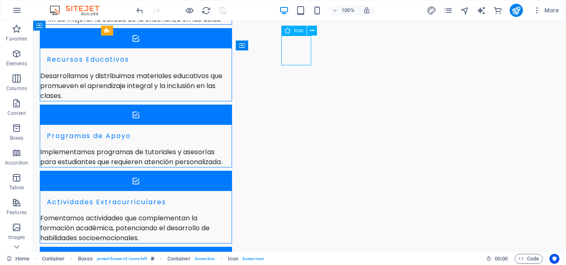
select select "xMidYMid"
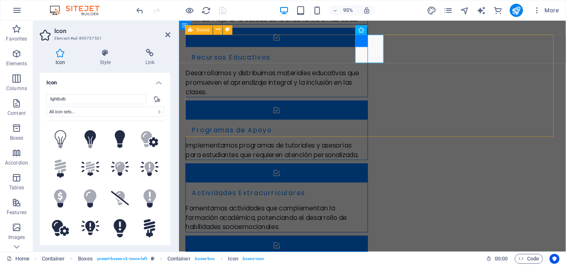
scroll to position [725, 0]
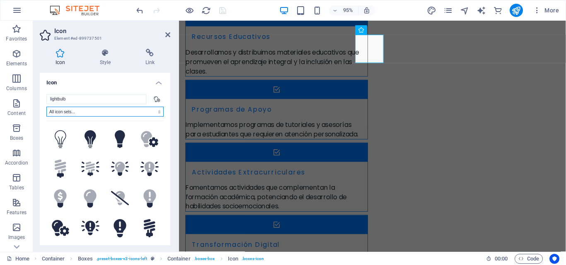
click at [157, 113] on select "All icon sets... IcoFont Ionicons FontAwesome Brands FontAwesome Duotone FontAw…" at bounding box center [104, 112] width 117 height 10
click at [46, 107] on select "All icon sets... IcoFont Ionicons FontAwesome Brands FontAwesome Duotone FontAw…" at bounding box center [104, 112] width 117 height 10
click at [154, 100] on icon at bounding box center [157, 99] width 7 height 6
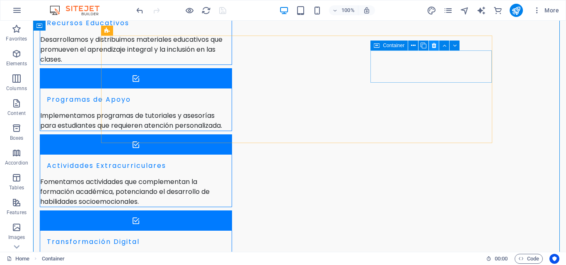
click at [438, 51] on button at bounding box center [434, 46] width 10 height 10
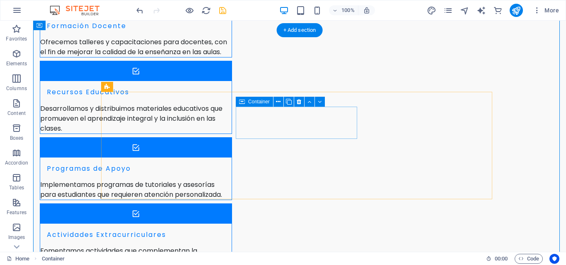
scroll to position [663, 0]
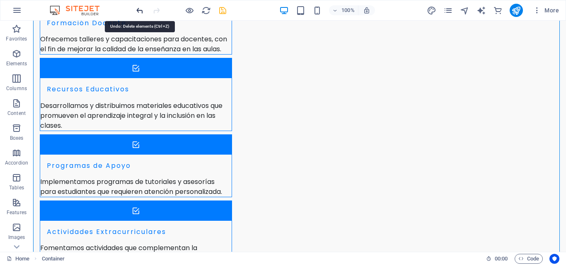
click at [136, 10] on icon "undo" at bounding box center [140, 11] width 10 height 10
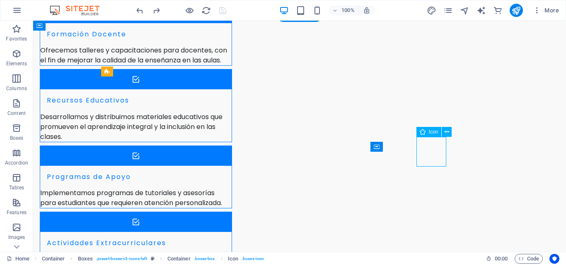
select select "xMidYMid"
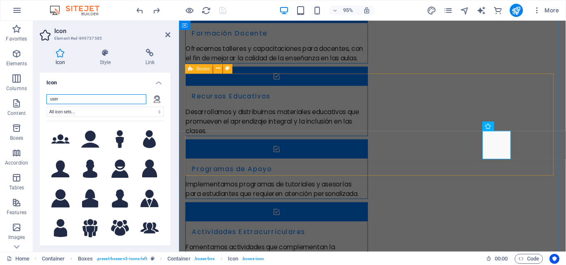
scroll to position [684, 0]
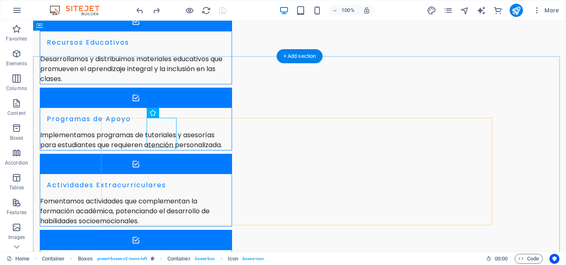
scroll to position [663, 0]
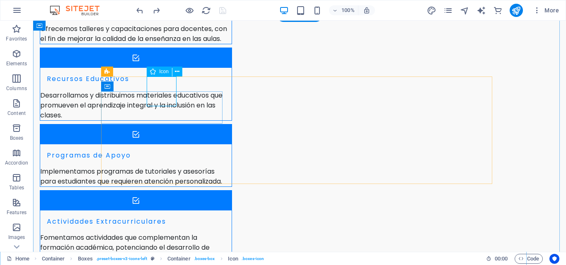
select select "xMidYMid"
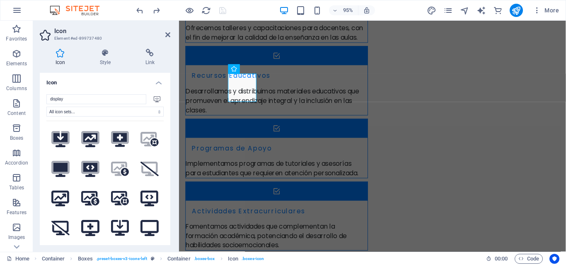
click at [156, 98] on icon at bounding box center [157, 99] width 7 height 6
click at [156, 108] on select "All icon sets... IcoFont Ionicons FontAwesome Brands FontAwesome Duotone FontAw…" at bounding box center [104, 112] width 117 height 10
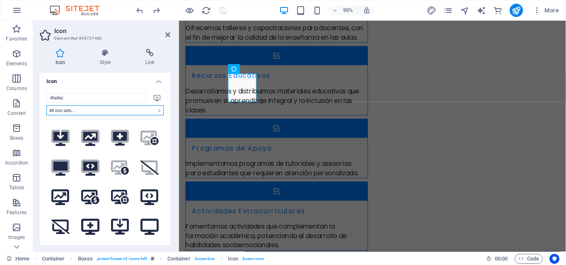
scroll to position [0, 0]
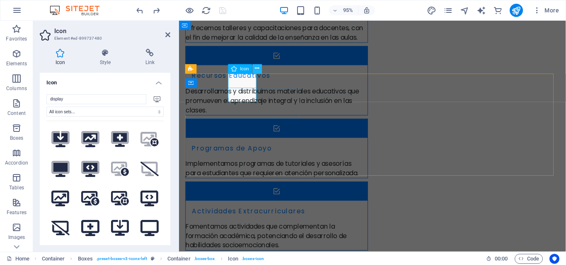
click at [256, 68] on icon at bounding box center [257, 69] width 4 height 8
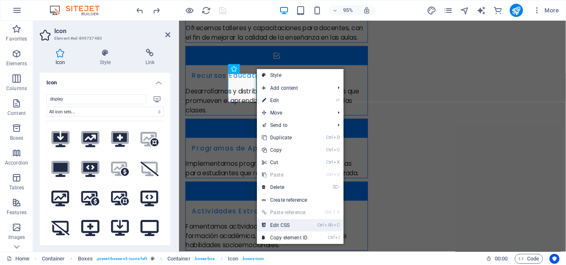
click at [290, 227] on link "Ctrl Alt C Edit CSS" at bounding box center [284, 225] width 55 height 12
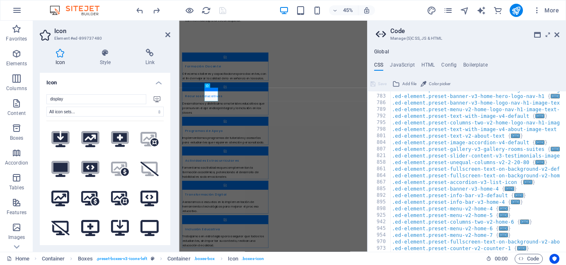
scroll to position [448, 0]
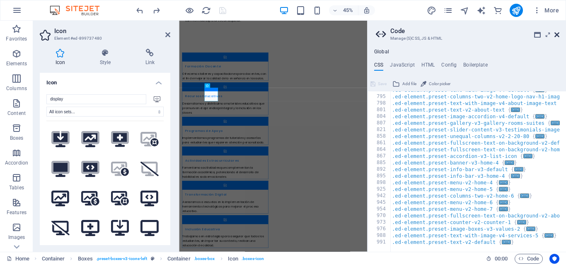
drag, startPoint x: 555, startPoint y: 36, endPoint x: 359, endPoint y: 30, distance: 195.5
click at [555, 36] on icon at bounding box center [556, 34] width 5 height 7
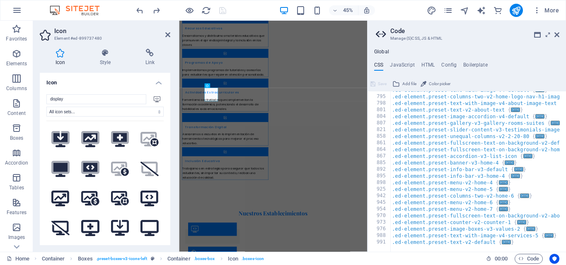
scroll to position [590, 0]
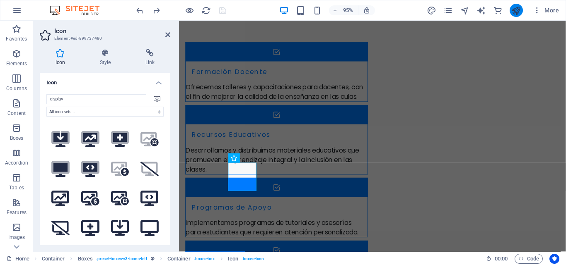
click at [518, 13] on icon "publish" at bounding box center [516, 11] width 10 height 10
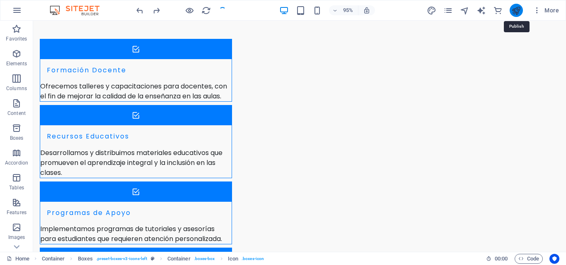
scroll to position [569, 0]
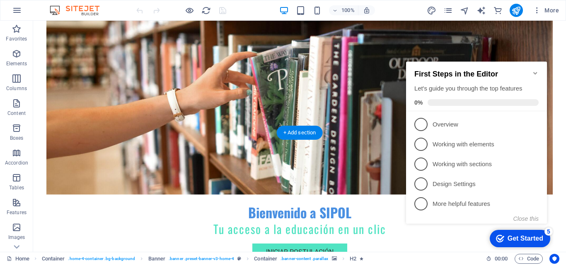
scroll to position [166, 0]
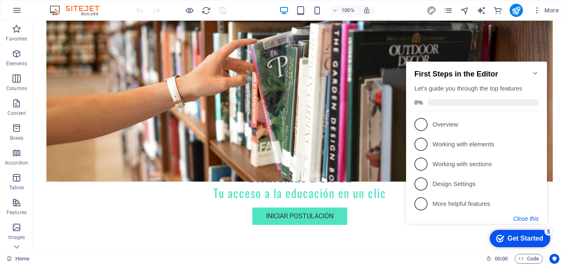
click at [520, 216] on button "Close this" at bounding box center [525, 219] width 25 height 7
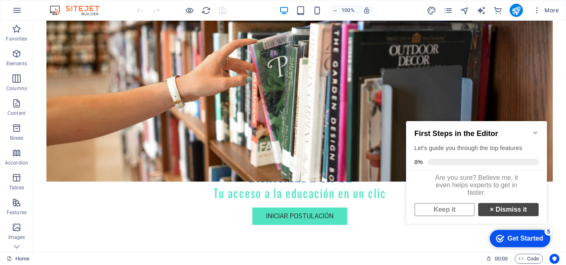
click at [489, 215] on link "× Dismiss it" at bounding box center [508, 209] width 60 height 13
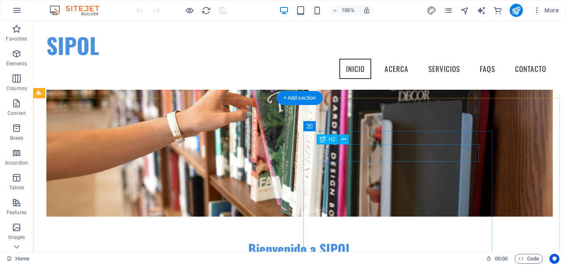
scroll to position [0, 0]
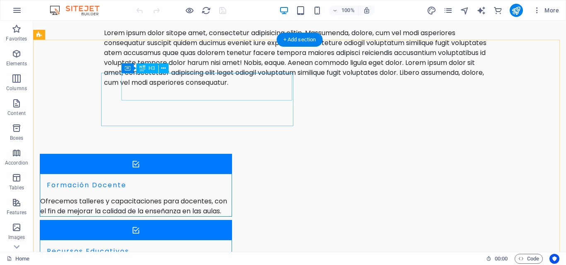
scroll to position [538, 0]
